Goal: Task Accomplishment & Management: Use online tool/utility

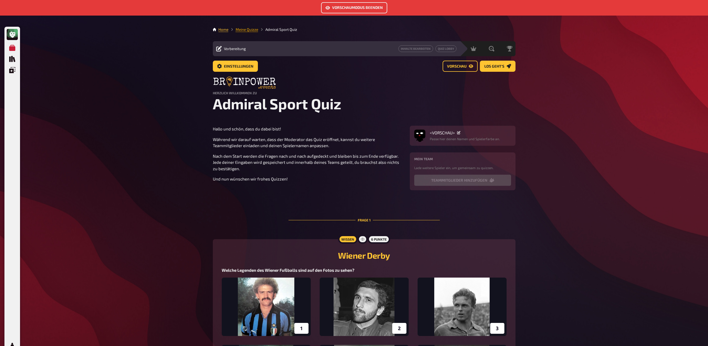
click at [244, 30] on link "Meine Quizze" at bounding box center [247, 29] width 23 height 4
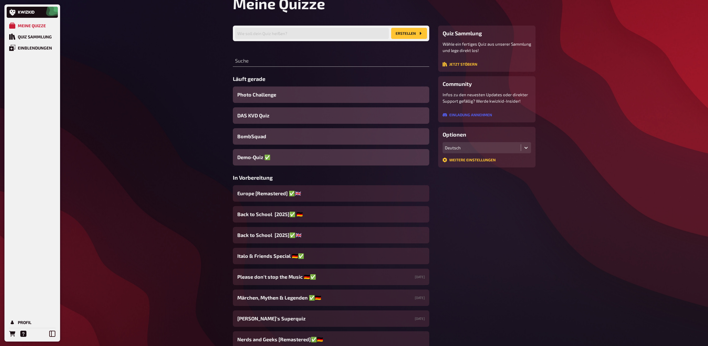
scroll to position [52, 0]
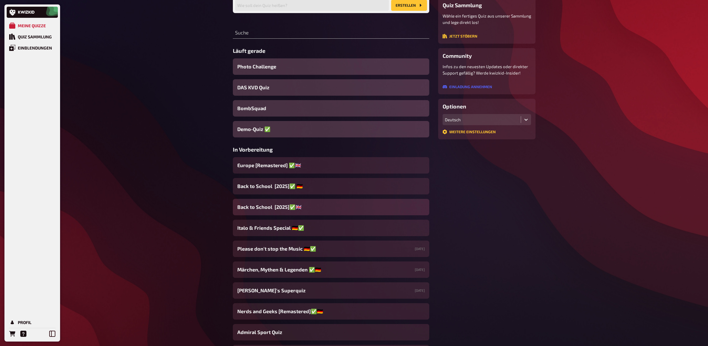
click at [275, 205] on span "Back to School [2025]✅​🇬🇧​" at bounding box center [269, 207] width 64 height 8
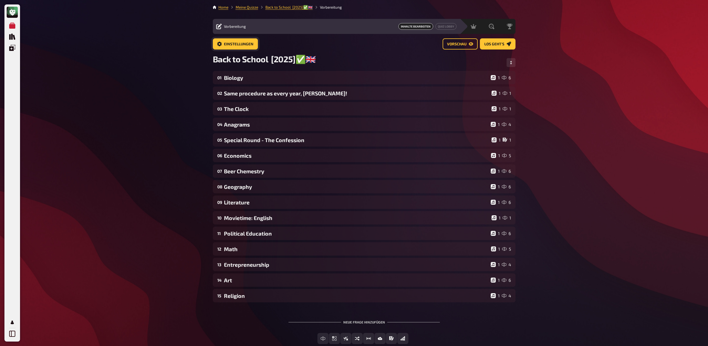
click at [244, 45] on span "Einstellungen" at bounding box center [238, 44] width 29 height 4
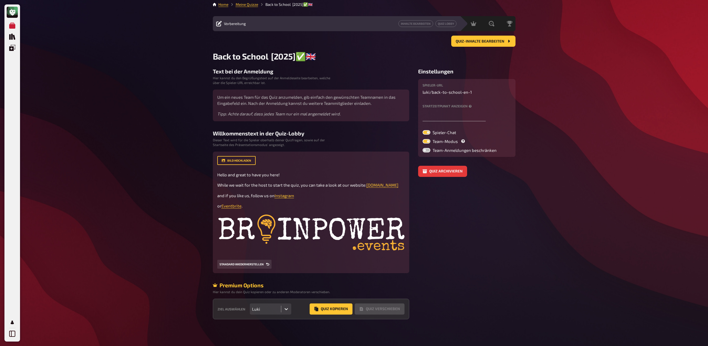
scroll to position [9, 0]
click at [331, 309] on button "Quiz Kopieren" at bounding box center [331, 309] width 43 height 11
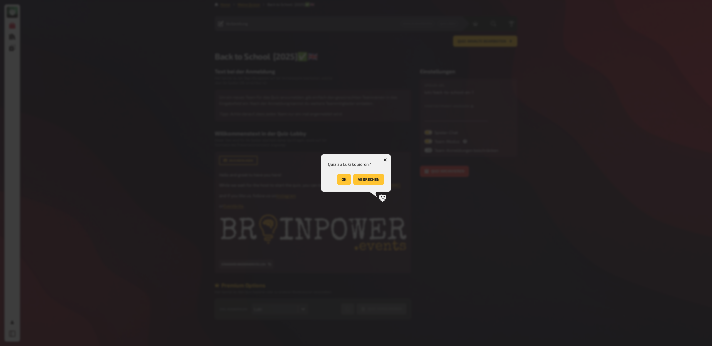
click at [344, 178] on button "OK" at bounding box center [344, 179] width 14 height 11
click at [376, 177] on button "OK" at bounding box center [377, 179] width 14 height 11
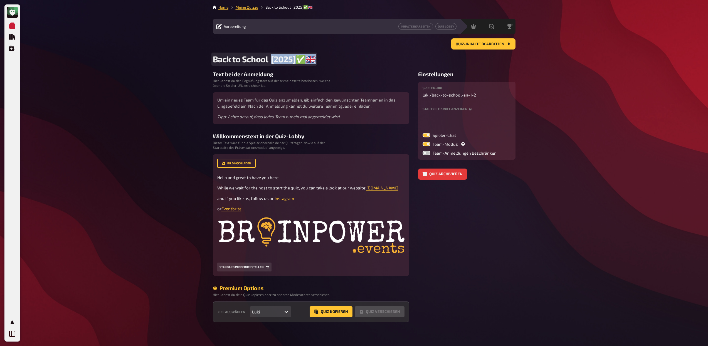
drag, startPoint x: 271, startPoint y: 59, endPoint x: 317, endPoint y: 60, distance: 46.5
click at [317, 60] on h2 "Back to School [2025]✅​🇬🇧​" at bounding box center [364, 59] width 303 height 10
click at [14, 320] on icon "Profil" at bounding box center [12, 322] width 6 height 6
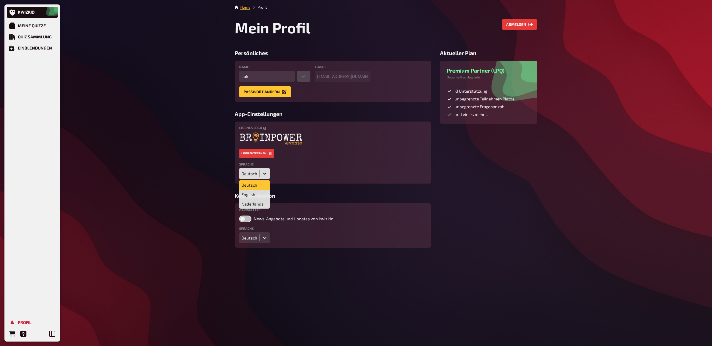
click at [264, 171] on icon at bounding box center [265, 174] width 6 height 6
click at [257, 194] on div "English" at bounding box center [254, 194] width 31 height 9
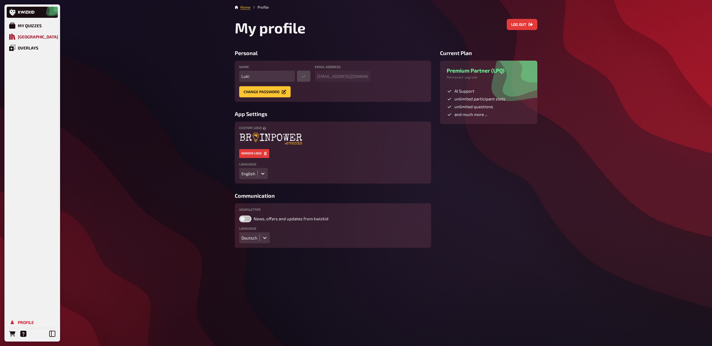
click at [40, 35] on div "[GEOGRAPHIC_DATA]" at bounding box center [38, 36] width 40 height 5
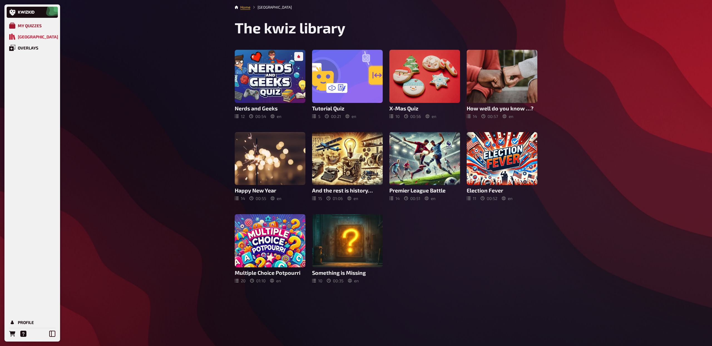
click at [35, 21] on link "My Quizzes" at bounding box center [32, 25] width 51 height 11
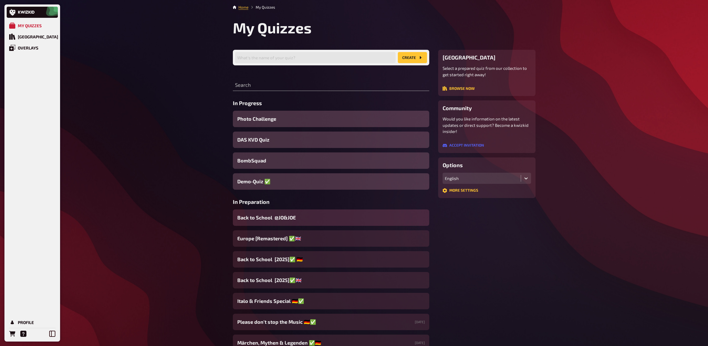
click at [274, 218] on span "Back to School @JO&JOE" at bounding box center [266, 218] width 58 height 8
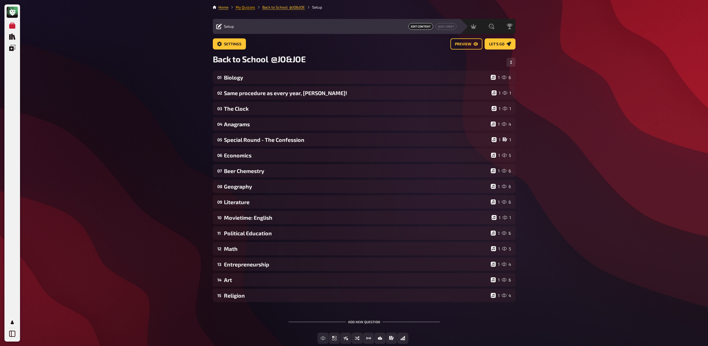
click at [248, 8] on link "My Quizzes" at bounding box center [245, 7] width 19 height 4
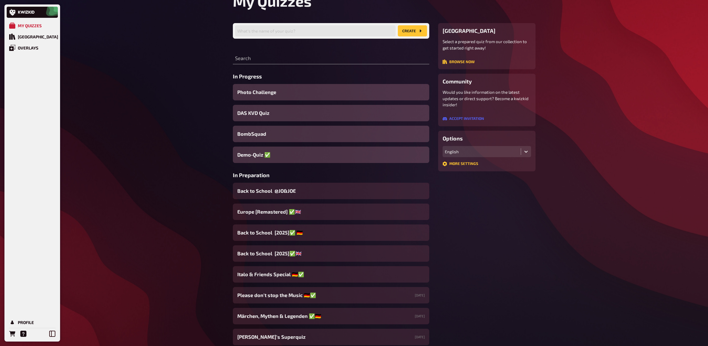
scroll to position [36, 0]
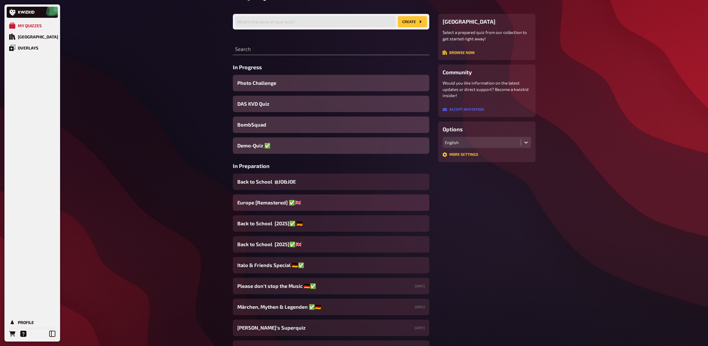
click at [306, 206] on div "Europe [Remastered] ✅​🇬🇧​" at bounding box center [331, 202] width 196 height 16
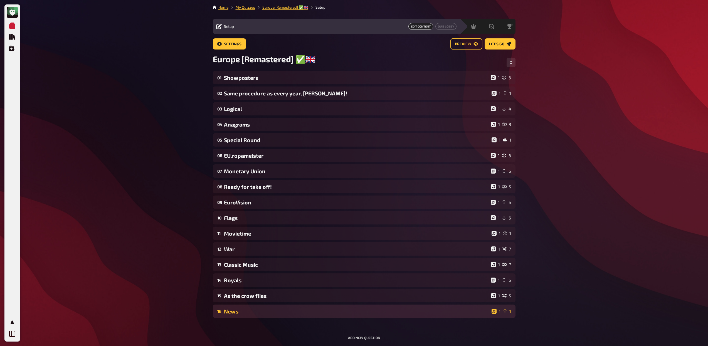
click at [295, 312] on div "News" at bounding box center [356, 311] width 265 height 6
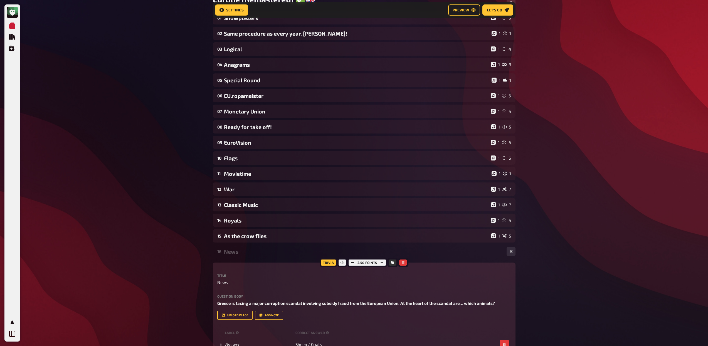
scroll to position [65, 0]
click at [391, 262] on icon "Copy" at bounding box center [392, 261] width 3 height 3
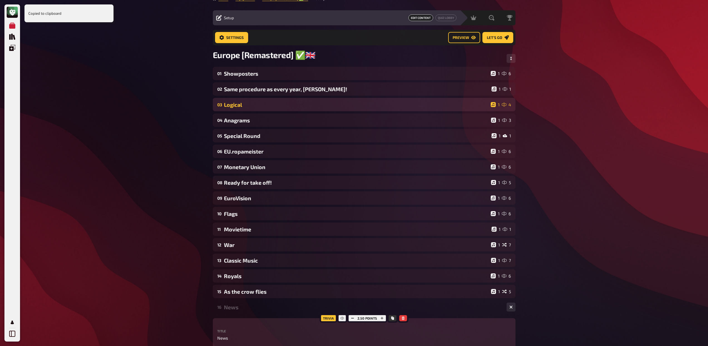
scroll to position [0, 0]
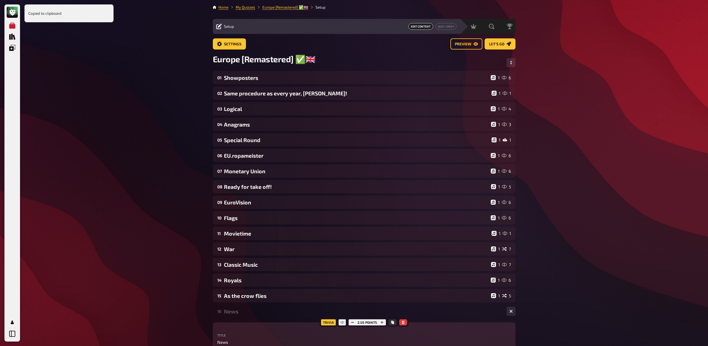
click at [244, 9] on li "My Quizzes" at bounding box center [241, 7] width 27 height 6
click at [244, 8] on link "My Quizzes" at bounding box center [245, 7] width 19 height 4
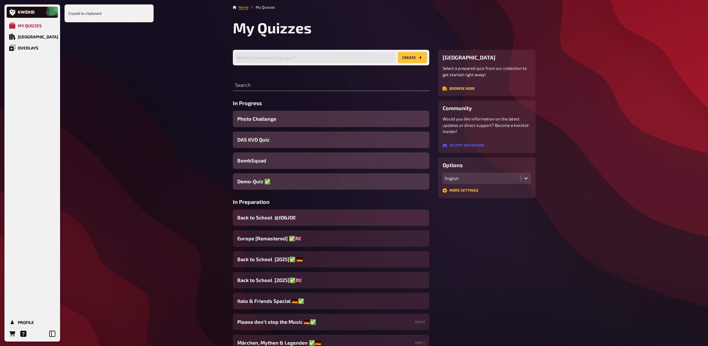
click at [269, 221] on span "Back to School @JO&JOE" at bounding box center [266, 218] width 58 height 8
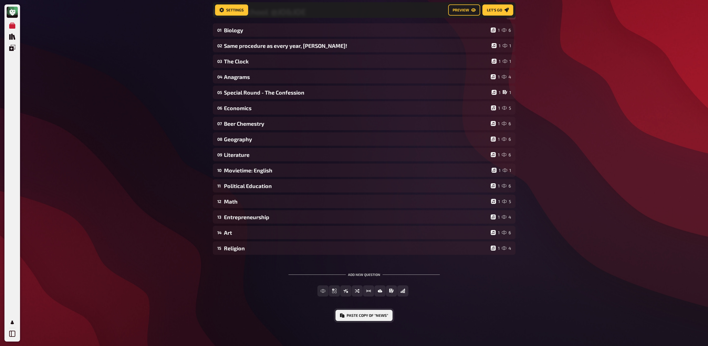
scroll to position [53, 0]
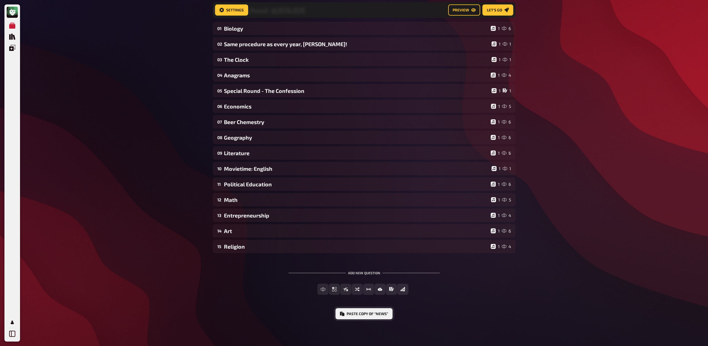
click at [353, 317] on button "Paste copy of “News”" at bounding box center [364, 313] width 57 height 11
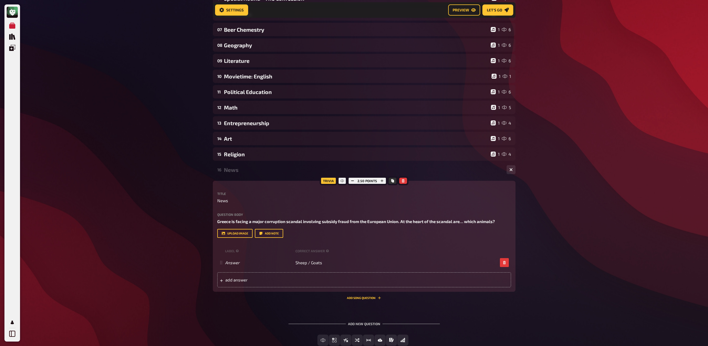
scroll to position [134, 0]
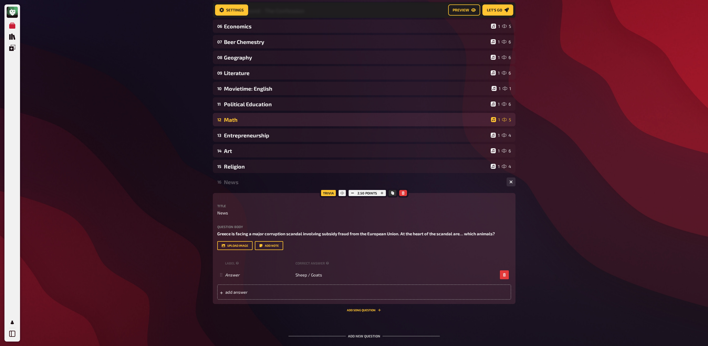
click at [256, 120] on div "Math" at bounding box center [356, 120] width 265 height 6
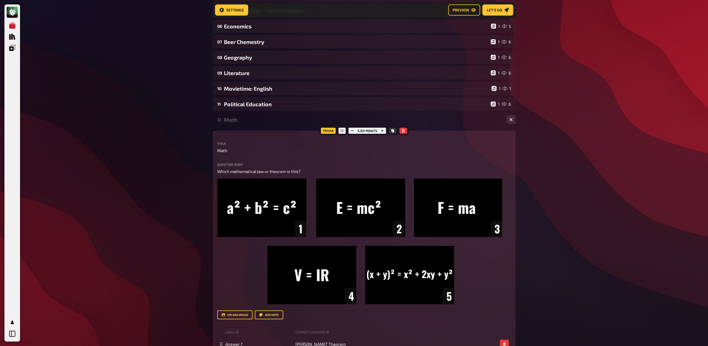
click at [256, 120] on div "Math" at bounding box center [363, 120] width 278 height 6
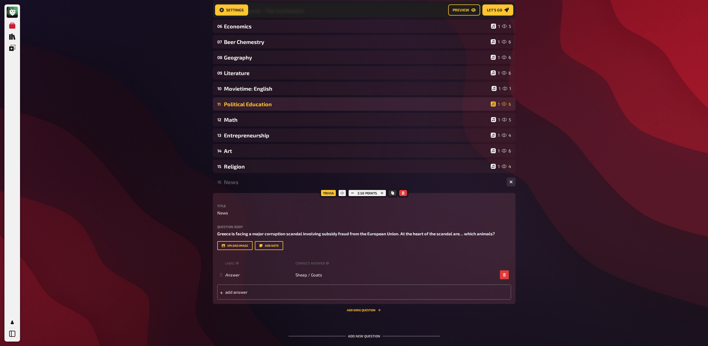
click at [258, 105] on div "Political Education" at bounding box center [356, 104] width 265 height 6
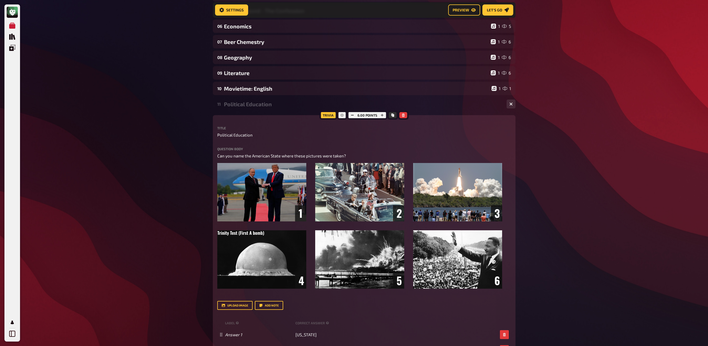
click at [258, 105] on div "Political Education" at bounding box center [363, 104] width 278 height 6
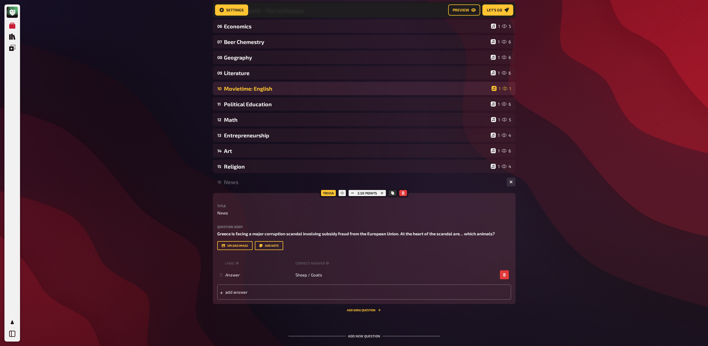
click at [261, 92] on div "10 Movietime: English 1 1" at bounding box center [364, 88] width 303 height 13
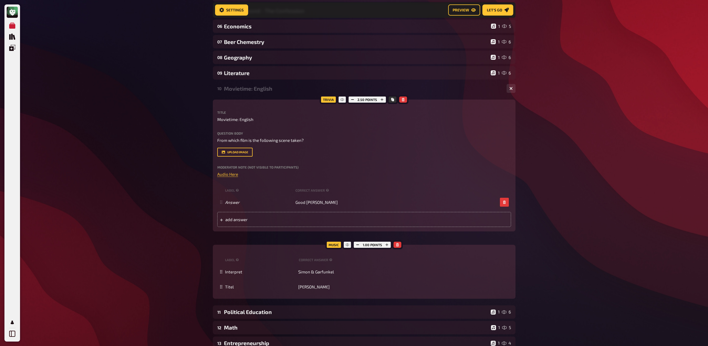
click at [261, 92] on div "10 Movietime: English 1 1" at bounding box center [364, 88] width 303 height 13
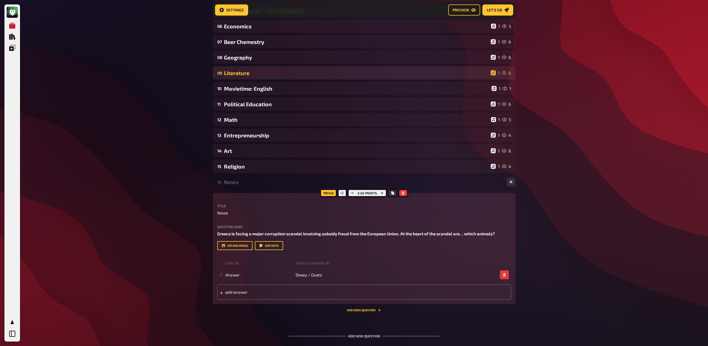
click at [248, 76] on div "Literature" at bounding box center [356, 73] width 265 height 6
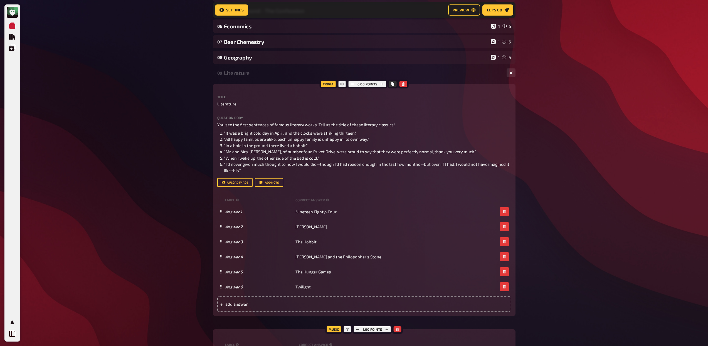
click at [248, 76] on div "Literature" at bounding box center [363, 73] width 278 height 6
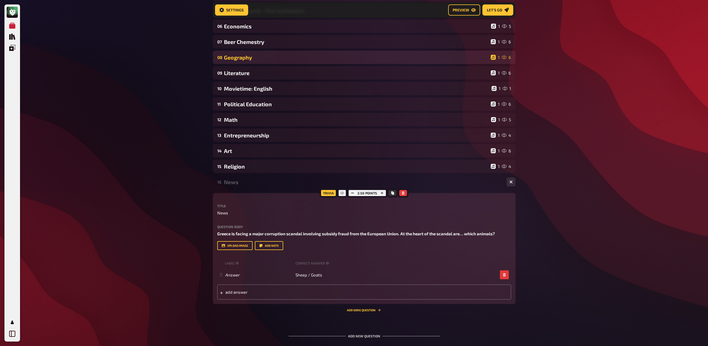
click at [247, 55] on div "Geography" at bounding box center [356, 57] width 265 height 6
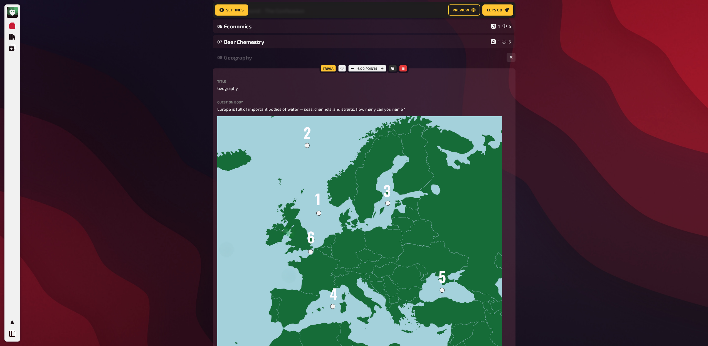
click at [253, 55] on div "Geography" at bounding box center [363, 57] width 278 height 6
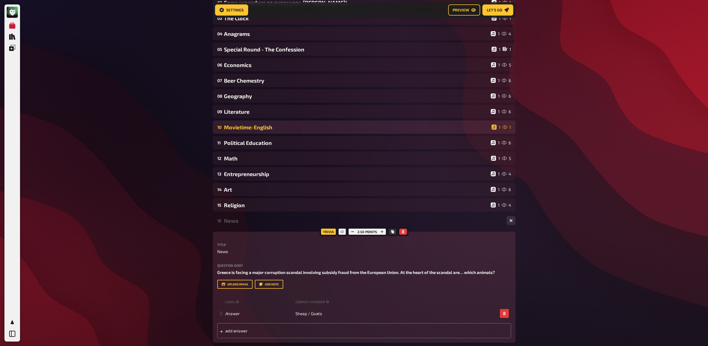
scroll to position [89, 0]
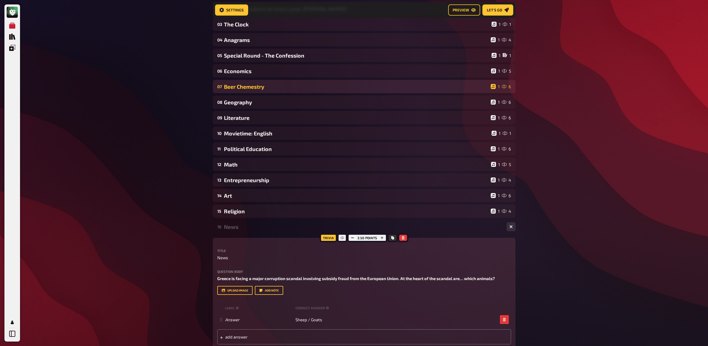
click at [254, 90] on div "Beer Chemestry" at bounding box center [356, 86] width 265 height 6
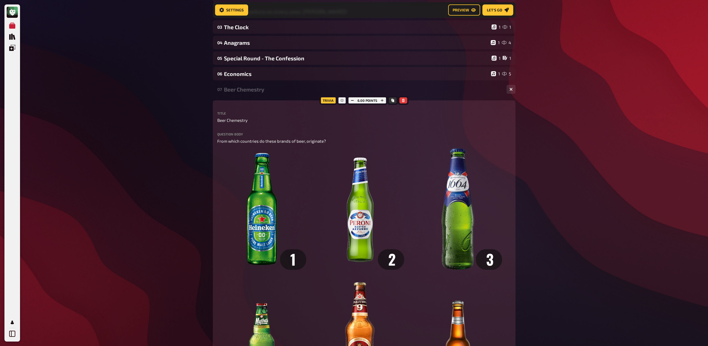
scroll to position [80, 0]
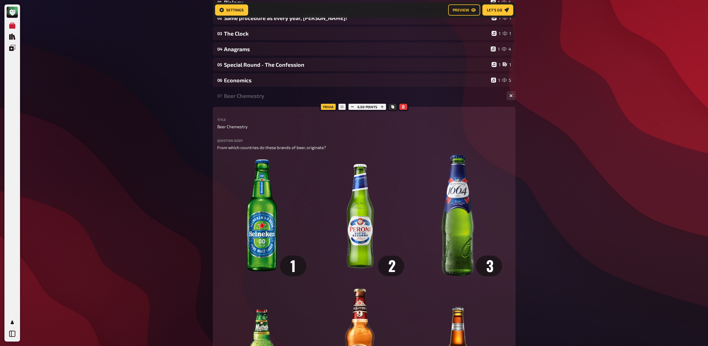
click at [250, 95] on div "Beer Chemestry" at bounding box center [363, 96] width 278 height 6
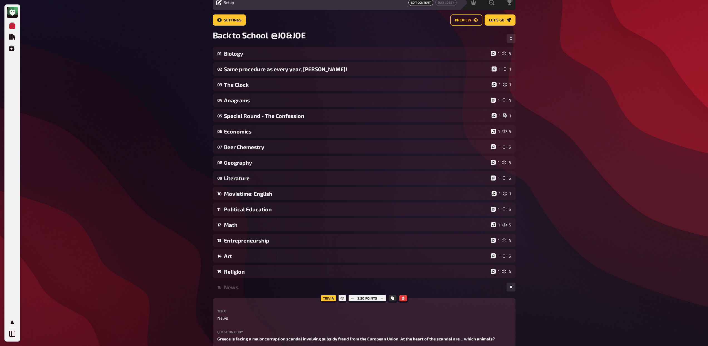
scroll to position [21, 0]
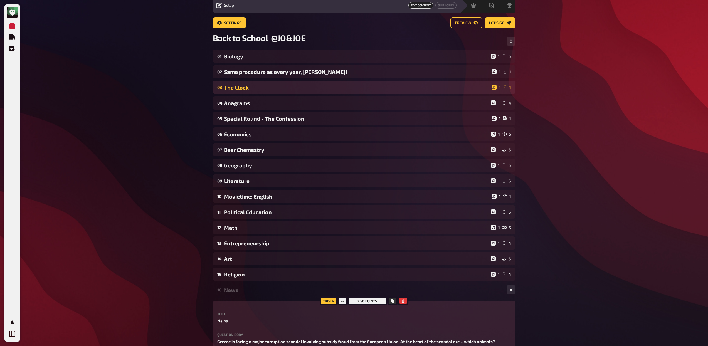
click at [251, 87] on div "The Clock" at bounding box center [356, 87] width 265 height 6
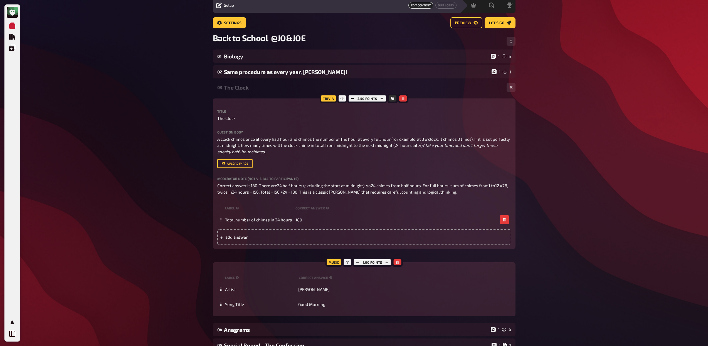
click at [251, 87] on div "The Clock" at bounding box center [363, 87] width 278 height 6
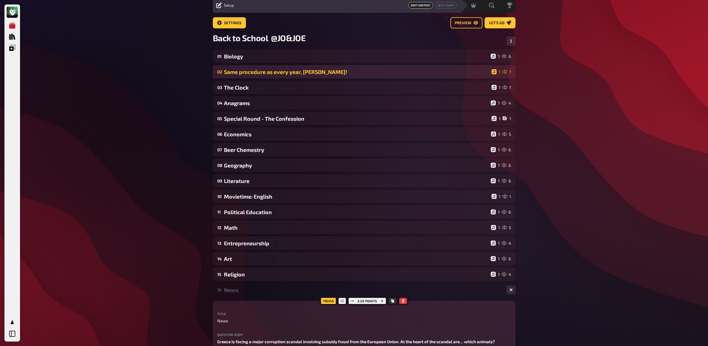
click at [254, 71] on div "Same procedure as every year, [PERSON_NAME]!" at bounding box center [356, 72] width 265 height 6
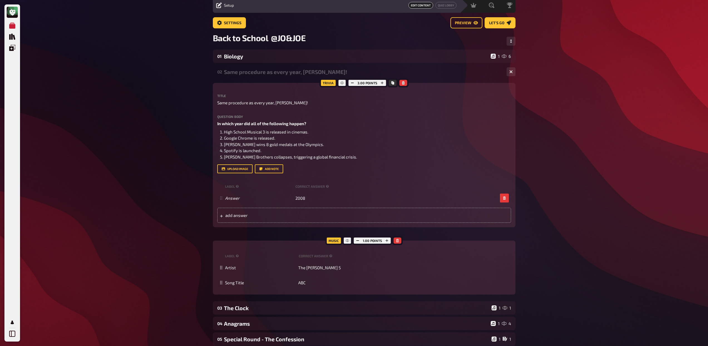
click at [254, 71] on div "Same procedure as every year, [PERSON_NAME]!" at bounding box center [363, 72] width 278 height 6
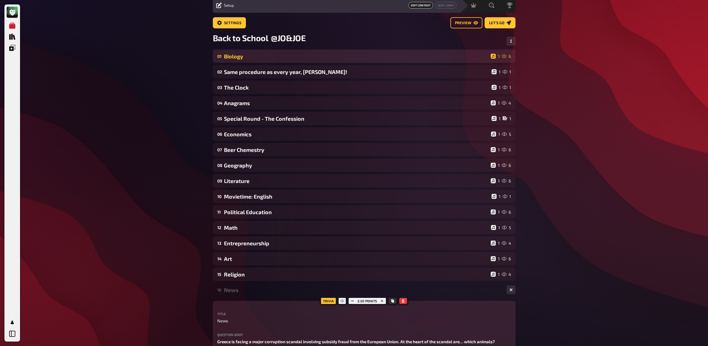
click at [249, 53] on div "Biology" at bounding box center [356, 56] width 265 height 6
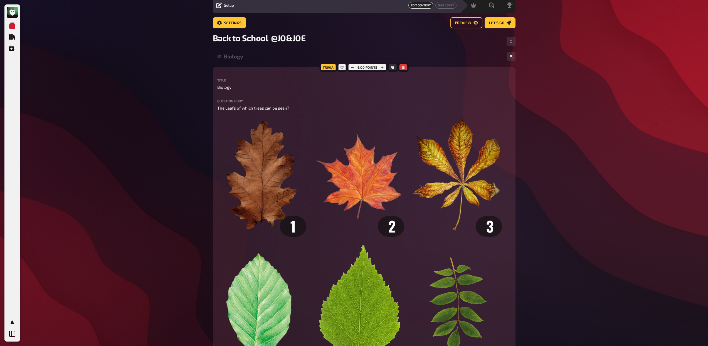
click at [249, 54] on div "Biology" at bounding box center [363, 56] width 278 height 6
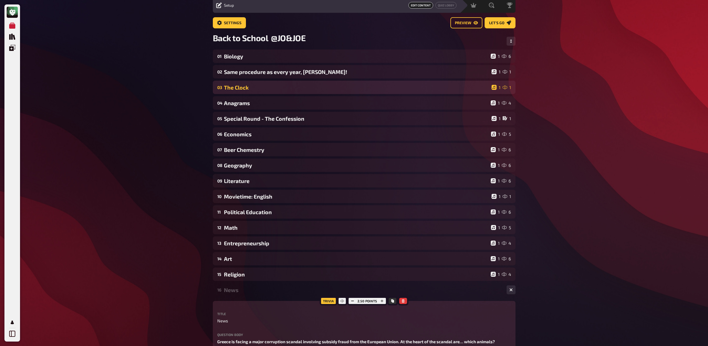
click at [248, 88] on div "The Clock" at bounding box center [356, 87] width 265 height 6
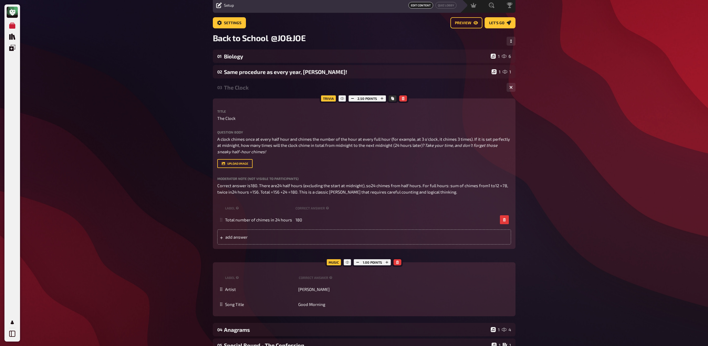
click at [248, 88] on div "The Clock" at bounding box center [363, 87] width 278 height 6
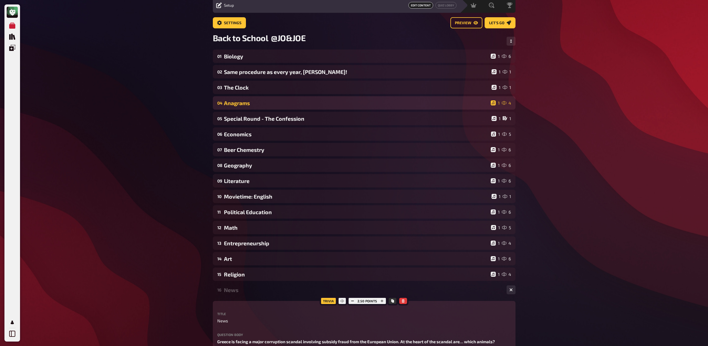
click at [249, 107] on div "04 Anagrams 1 4" at bounding box center [364, 102] width 303 height 13
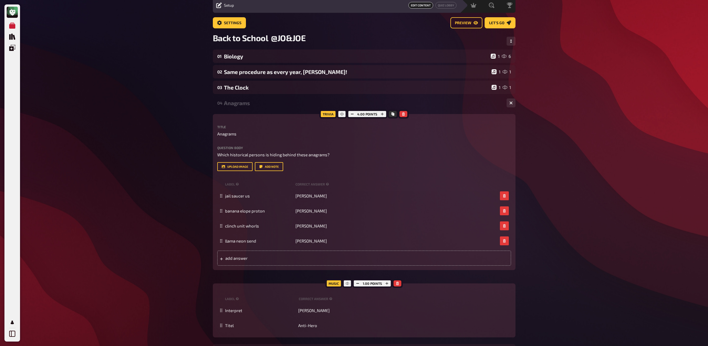
click at [249, 107] on div "04 Anagrams 1 4" at bounding box center [364, 102] width 303 height 13
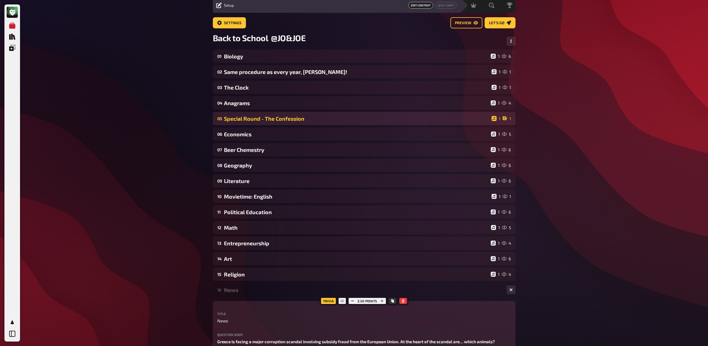
click at [249, 122] on div "05 Special Round - The Confession 1 1" at bounding box center [364, 118] width 303 height 13
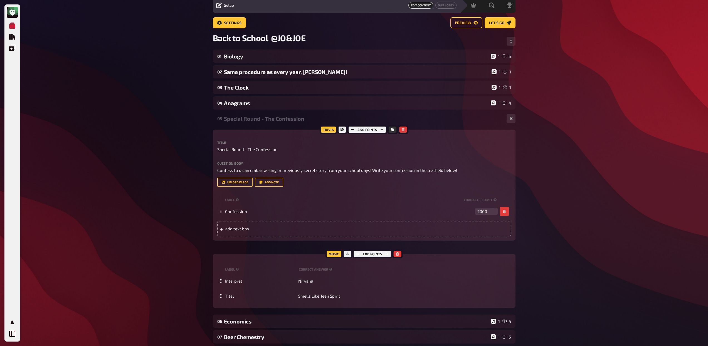
click at [250, 121] on div "Special Round - The Confession" at bounding box center [363, 118] width 278 height 6
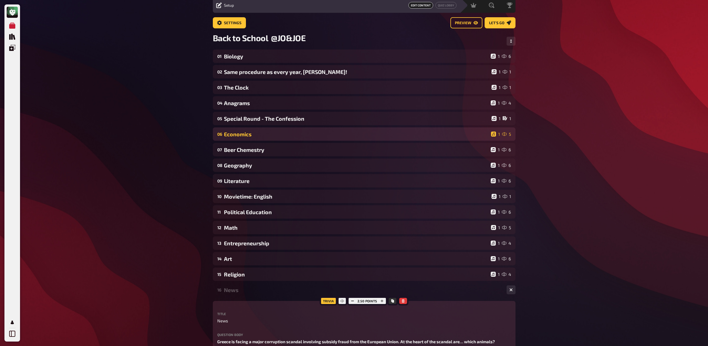
click at [249, 134] on div "Economics" at bounding box center [356, 134] width 265 height 6
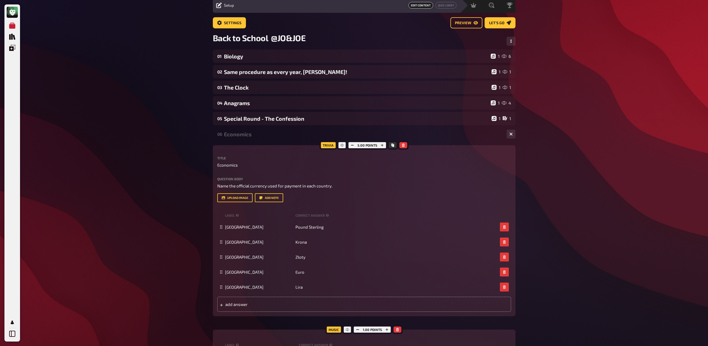
click at [265, 138] on div "06 Economics 1 5" at bounding box center [364, 133] width 303 height 13
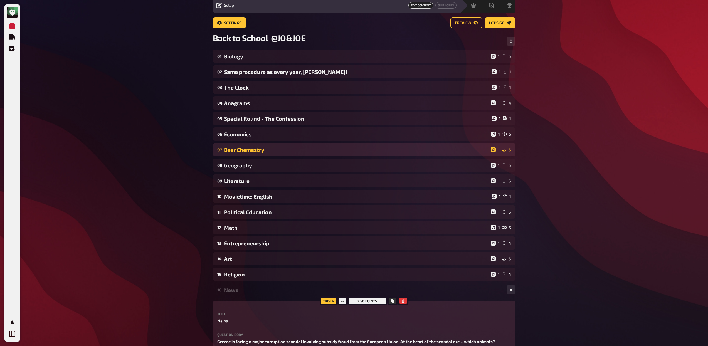
click at [263, 155] on div "07 Beer Chemestry 1 6" at bounding box center [364, 149] width 303 height 13
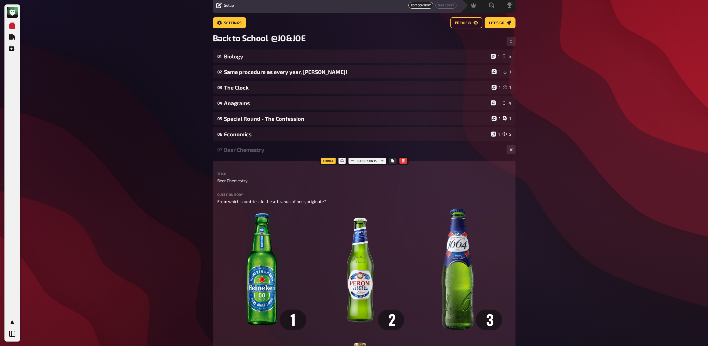
click at [266, 152] on div "Beer Chemestry" at bounding box center [363, 150] width 278 height 6
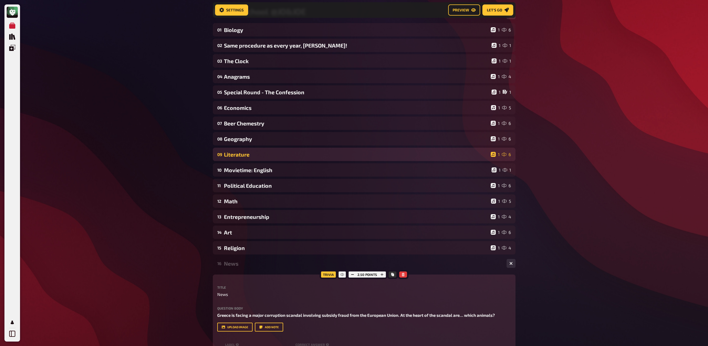
scroll to position [53, 0]
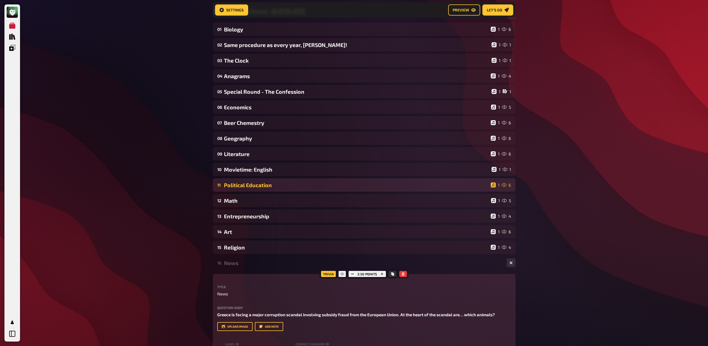
click at [269, 187] on div "Political Education" at bounding box center [356, 185] width 265 height 6
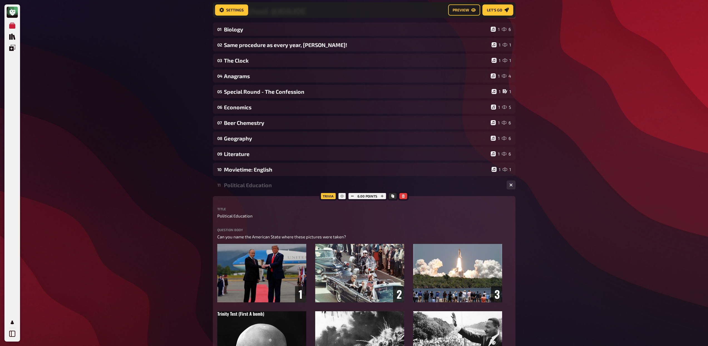
click at [269, 186] on div "Political Education" at bounding box center [363, 185] width 278 height 6
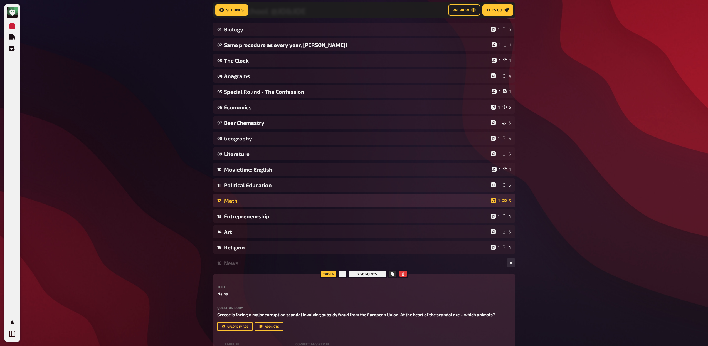
click at [268, 200] on div "Math" at bounding box center [356, 201] width 265 height 6
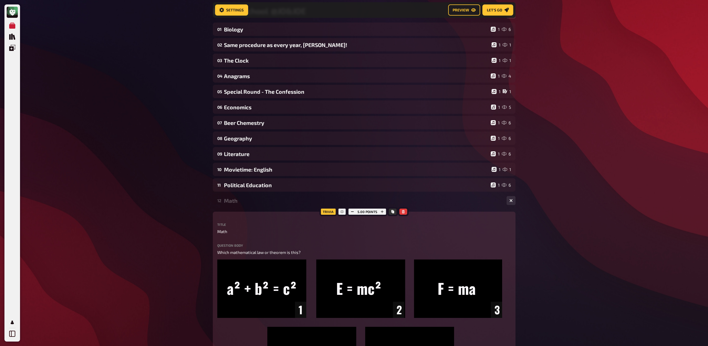
click at [268, 200] on div "Math" at bounding box center [363, 201] width 278 height 6
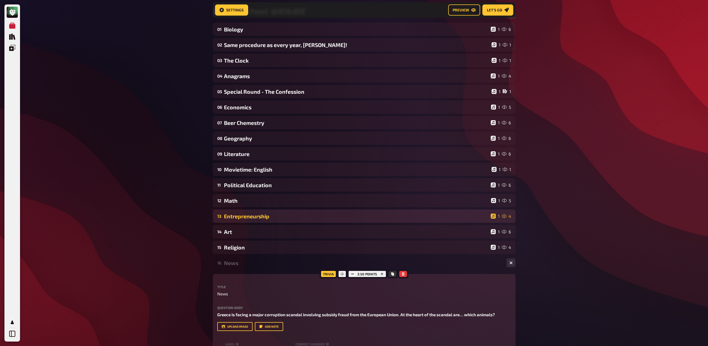
click at [269, 215] on div "Entrepreneurship" at bounding box center [356, 216] width 265 height 6
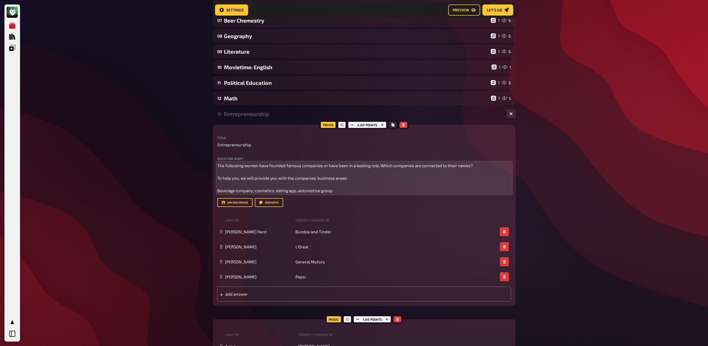
scroll to position [242, 0]
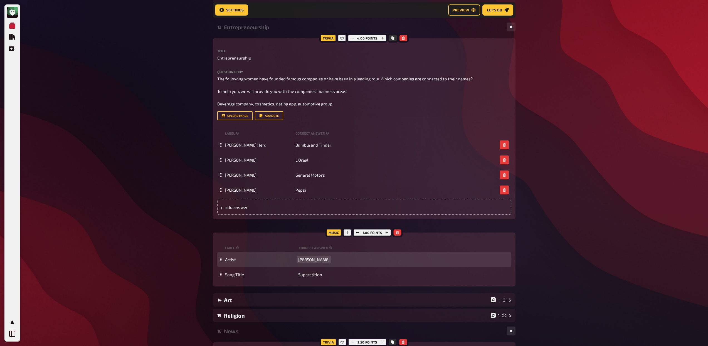
click at [309, 261] on span "[PERSON_NAME]" at bounding box center [313, 259] width 31 height 5
copy span "[PERSON_NAME]"
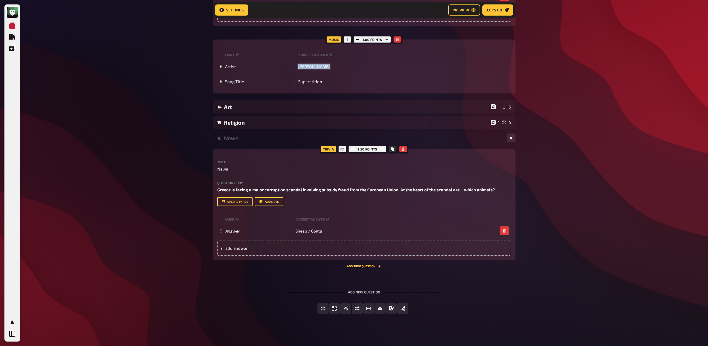
scroll to position [439, 0]
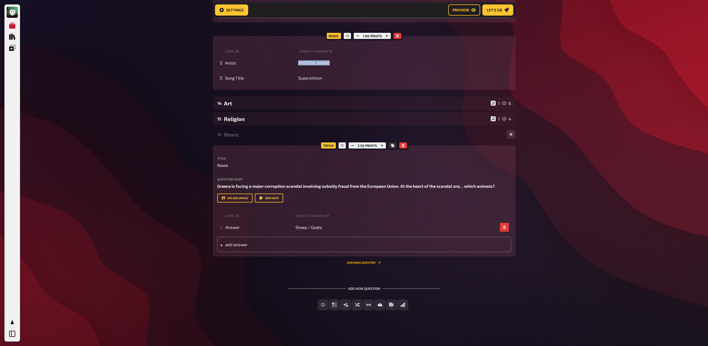
click at [360, 262] on button "Add Song question" at bounding box center [364, 262] width 34 height 3
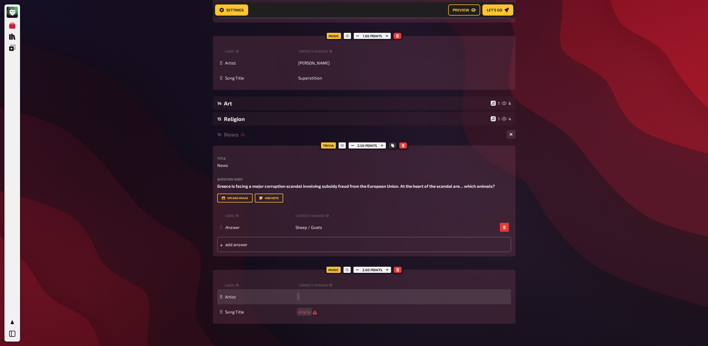
paste span
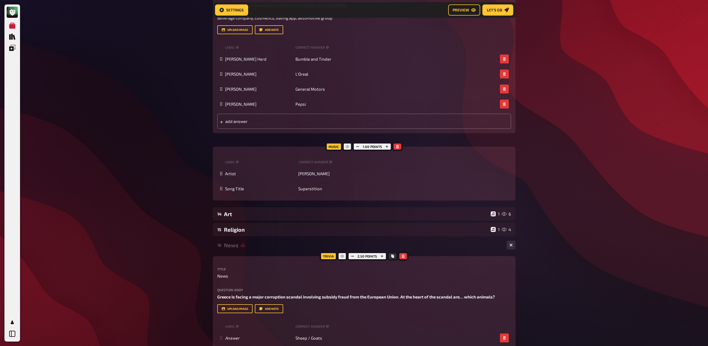
scroll to position [250, 0]
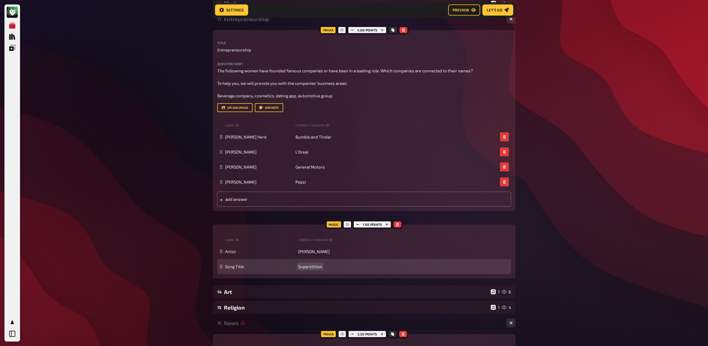
click at [308, 265] on span "Superstition" at bounding box center [310, 266] width 24 height 5
copy span "Superstition"
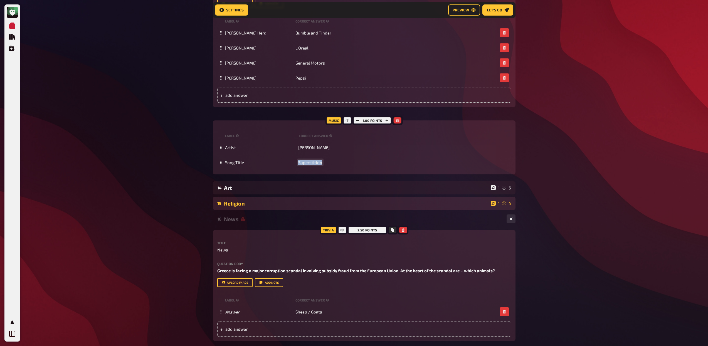
scroll to position [494, 0]
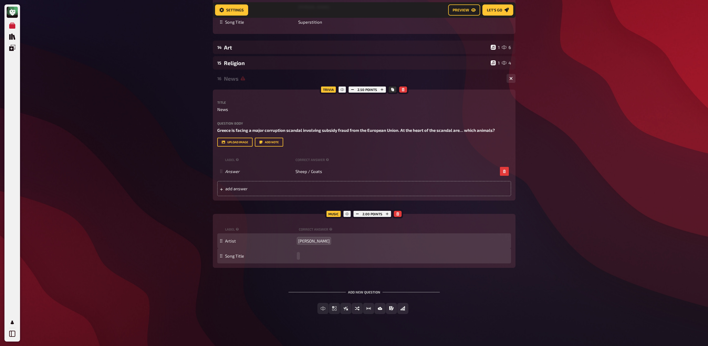
paste span
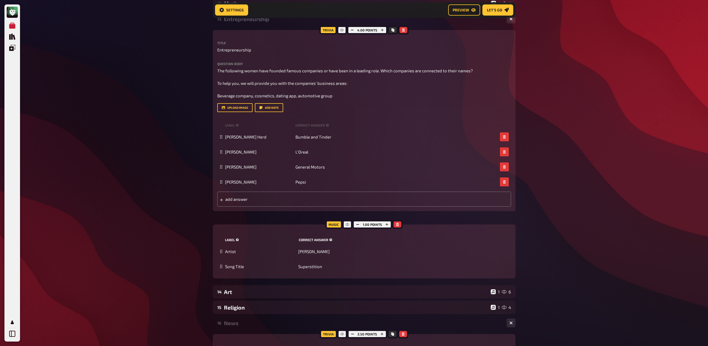
scroll to position [209, 0]
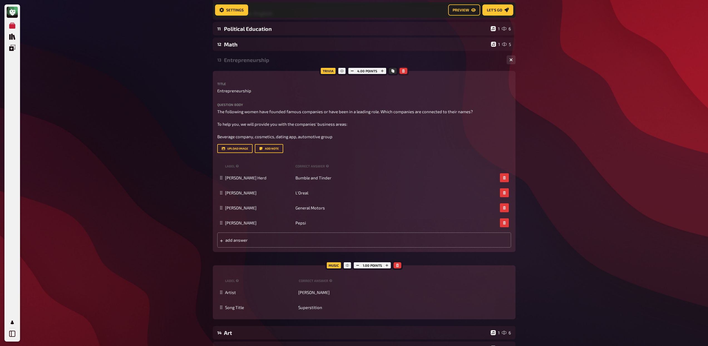
click at [403, 72] on icon "button" at bounding box center [403, 70] width 3 height 3
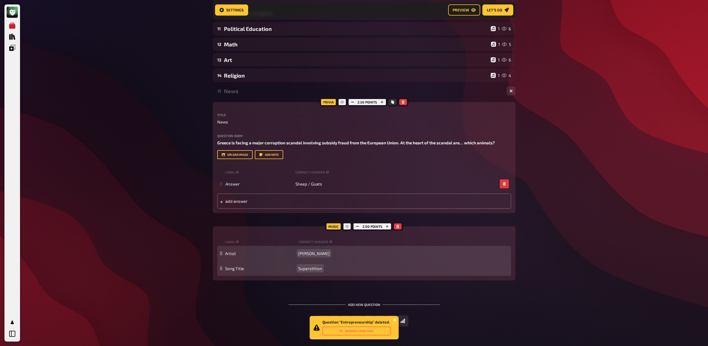
click at [394, 321] on icon "close" at bounding box center [394, 320] width 3 height 3
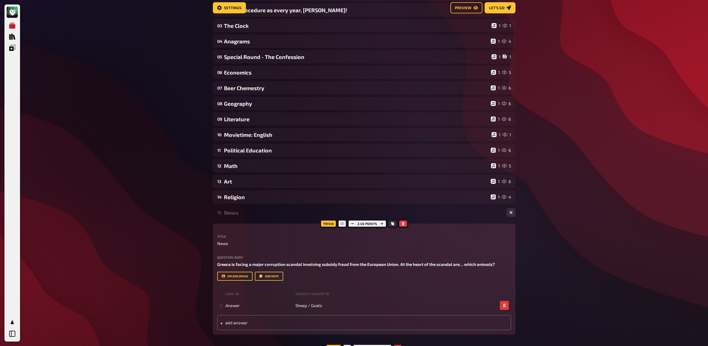
scroll to position [0, 0]
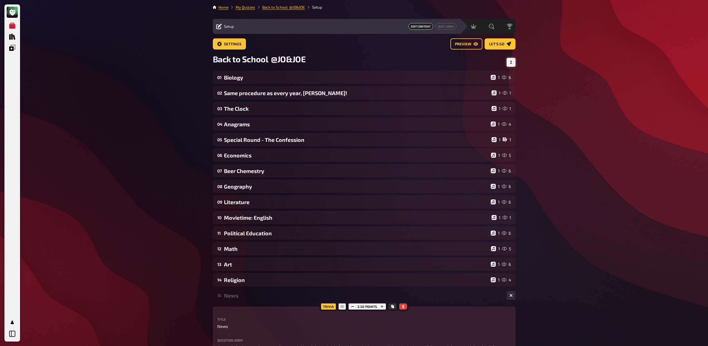
click at [511, 63] on icon "Change Order" at bounding box center [510, 62] width 3 height 3
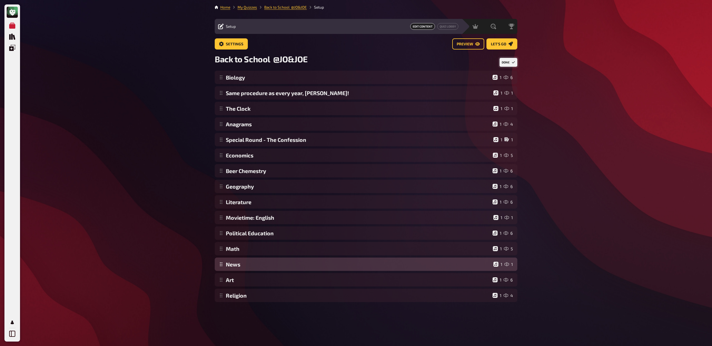
drag, startPoint x: 220, startPoint y: 297, endPoint x: 224, endPoint y: 262, distance: 35.6
click at [224, 262] on div "Biology 1 6 Same procedure as every year, [PERSON_NAME]! 1 1 The Clock 1 1 Anag…" at bounding box center [366, 187] width 303 height 232
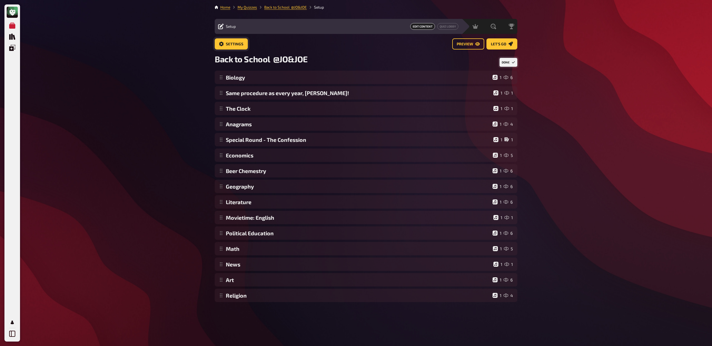
click at [240, 42] on span "Settings" at bounding box center [235, 44] width 18 height 4
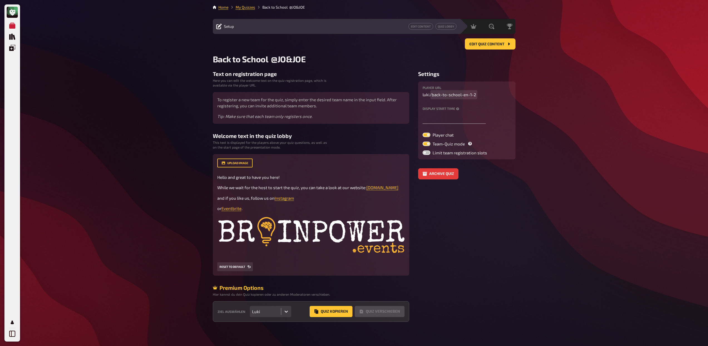
click at [463, 95] on span "back-to-school-en-1-2" at bounding box center [454, 95] width 44 height 6
drag, startPoint x: 463, startPoint y: 95, endPoint x: 482, endPoint y: 94, distance: 19.0
click at [482, 94] on p "luki / back-to-school-en-1-2" at bounding box center [467, 95] width 88 height 6
click at [455, 120] on body "My Quizzes Quiz Library Overlays Profile Home My Quizzes Back to School @JO&JOE…" at bounding box center [354, 174] width 708 height 349
click at [455, 120] on input "text" at bounding box center [454, 118] width 63 height 11
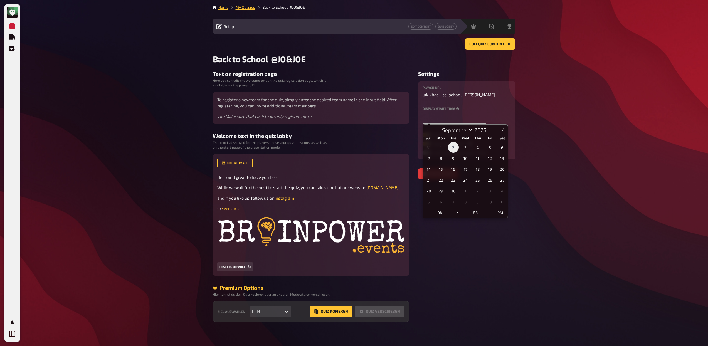
click at [454, 146] on span "2" at bounding box center [453, 147] width 11 height 11
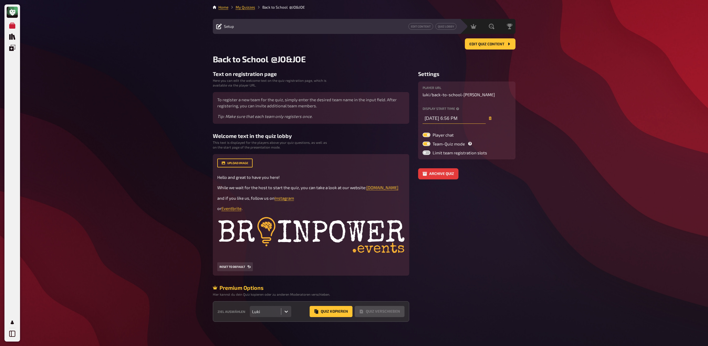
click at [451, 119] on input "[DATE] 6:56 PM" at bounding box center [454, 118] width 63 height 11
click at [459, 119] on input "[DATE] 6:56 PM" at bounding box center [454, 118] width 63 height 11
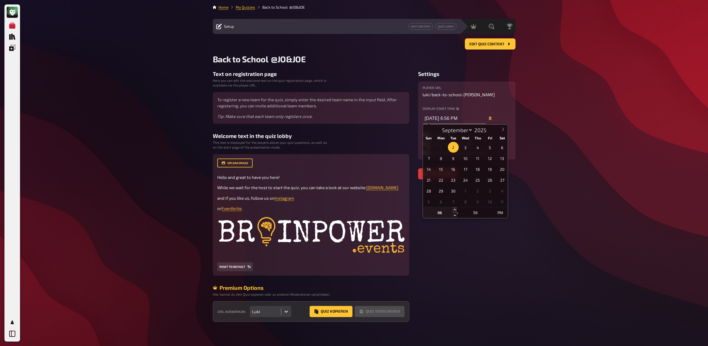
click at [455, 210] on span at bounding box center [455, 210] width 4 height 6
type input "[DATE] 7:56 PM"
type input "07"
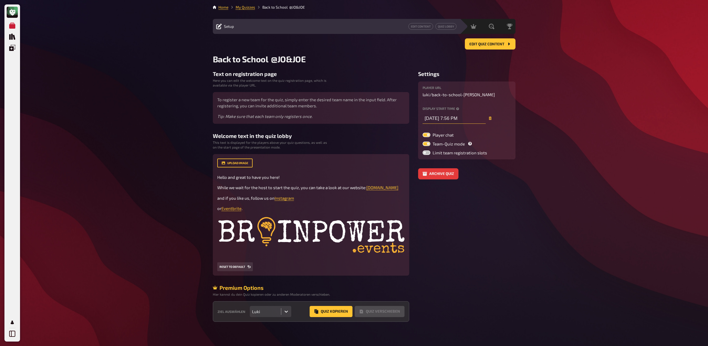
click at [459, 117] on input "[DATE] 7:56 PM" at bounding box center [454, 118] width 63 height 11
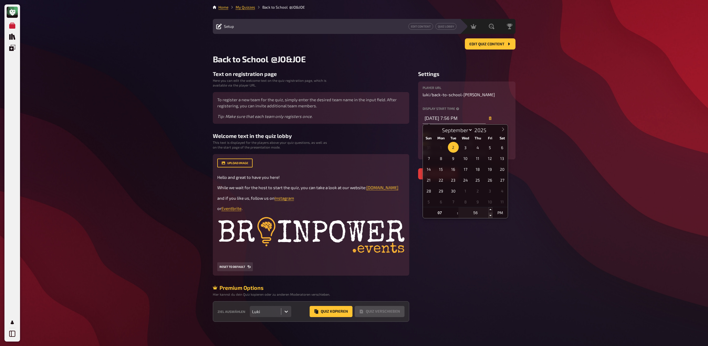
click at [491, 214] on span at bounding box center [491, 216] width 4 height 6
type input "[DATE] 7:51 PM"
type input "51"
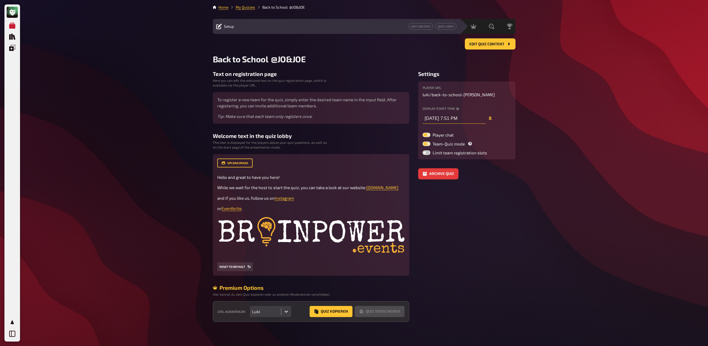
click at [464, 118] on input "[DATE] 7:51 PM" at bounding box center [454, 118] width 63 height 11
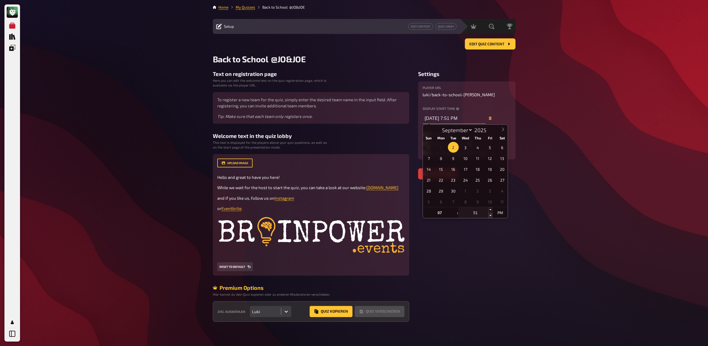
click at [489, 215] on span at bounding box center [491, 216] width 4 height 6
type input "[DATE] 7:46 PM"
type input "46"
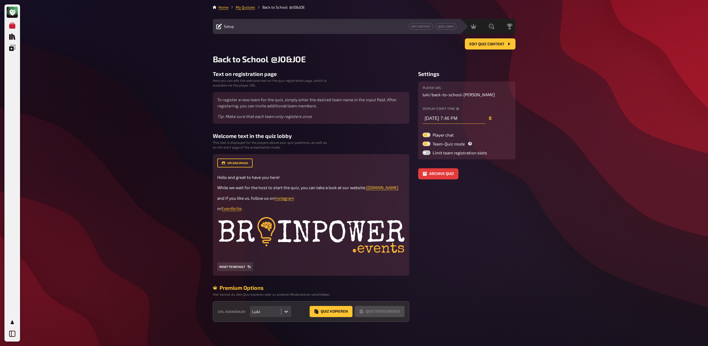
click at [456, 120] on input "[DATE] 7:46 PM" at bounding box center [454, 118] width 63 height 11
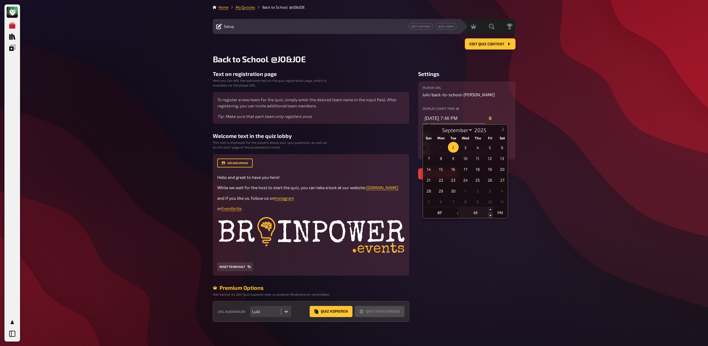
click at [491, 216] on span at bounding box center [491, 216] width 4 height 6
type input "[DATE] 7:41 PM"
type input "41"
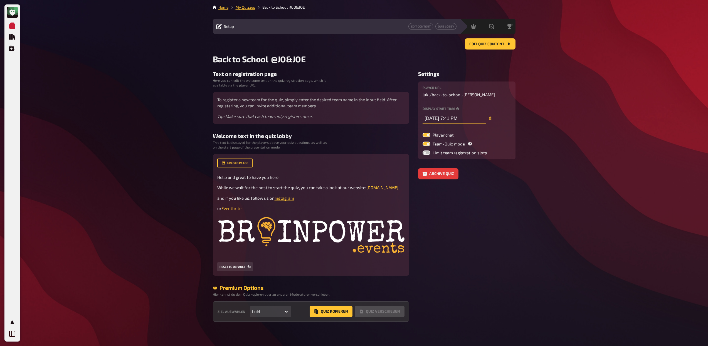
click at [460, 120] on input "[DATE] 7:41 PM" at bounding box center [454, 118] width 63 height 11
click at [450, 115] on input "[DATE] 7:41 PM" at bounding box center [454, 118] width 63 height 11
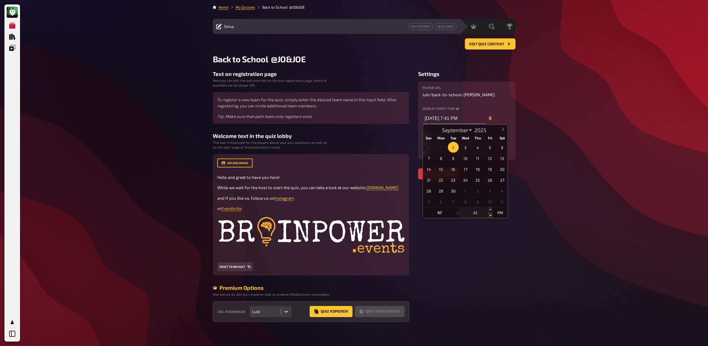
click at [491, 215] on span at bounding box center [491, 216] width 4 height 6
type input "[DATE] 7:36 PM"
type input "36"
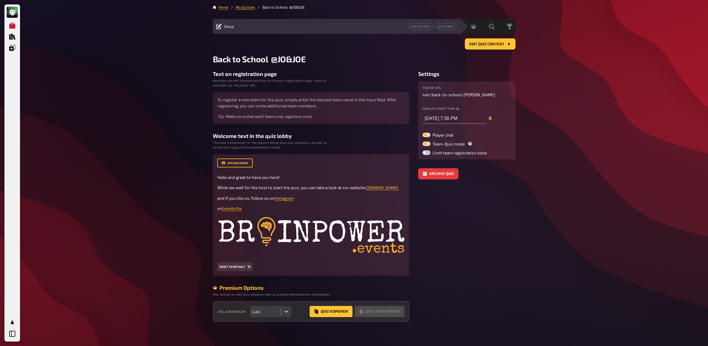
click at [491, 215] on aside "Settings player URL luki / back-to-school-[PERSON_NAME] Display start time [DAT…" at bounding box center [466, 196] width 97 height 251
click at [462, 118] on input "[DATE] 7:36 PM" at bounding box center [454, 118] width 63 height 11
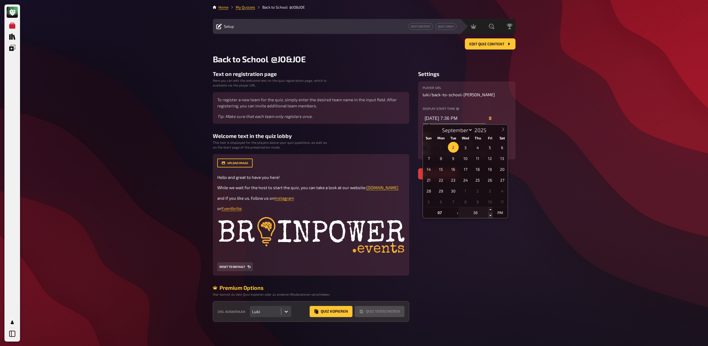
click at [491, 215] on span at bounding box center [491, 216] width 4 height 6
type input "[DATE] 7:31 PM"
type input "31"
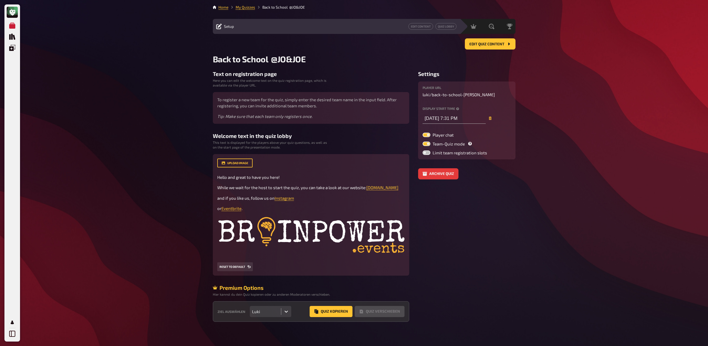
type input "[DATE] 7:31 PM"
click at [545, 110] on div "My Quizzes Quiz Library Overlays Profile Home My Quizzes Back to School @JO&JOE…" at bounding box center [354, 174] width 708 height 349
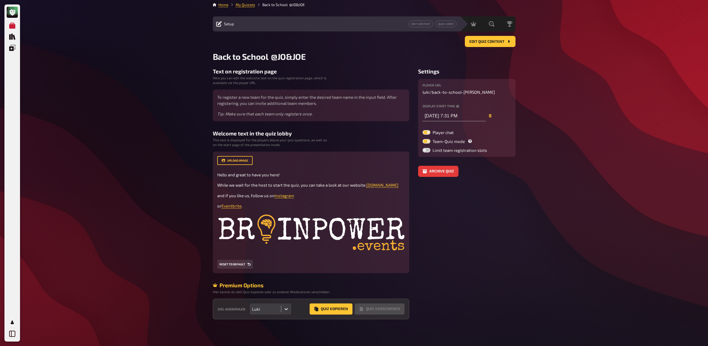
scroll to position [9, 0]
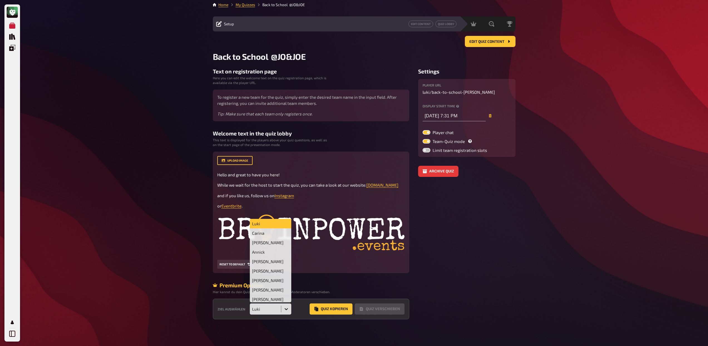
click at [286, 312] on div at bounding box center [286, 309] width 10 height 10
click at [276, 289] on div "[PERSON_NAME]" at bounding box center [271, 289] width 42 height 9
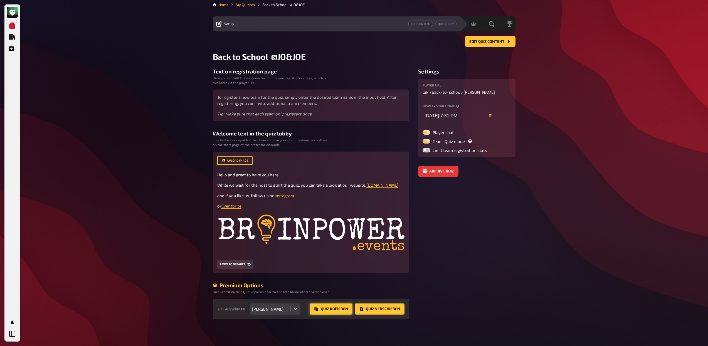
click at [339, 312] on button "Quiz Kopieren" at bounding box center [331, 309] width 43 height 11
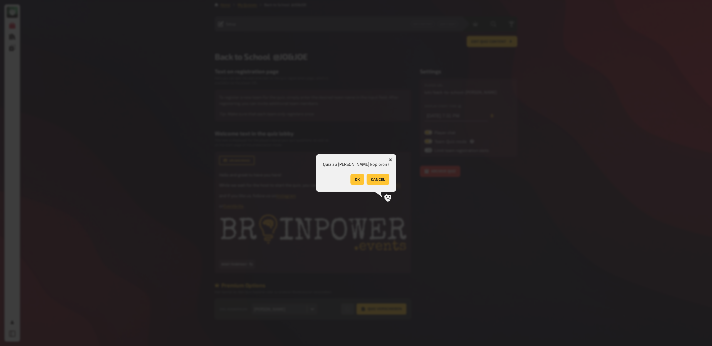
click at [351, 182] on button "OK" at bounding box center [358, 179] width 14 height 11
click at [376, 179] on button "OK" at bounding box center [377, 179] width 14 height 11
